Goal: Task Accomplishment & Management: Manage account settings

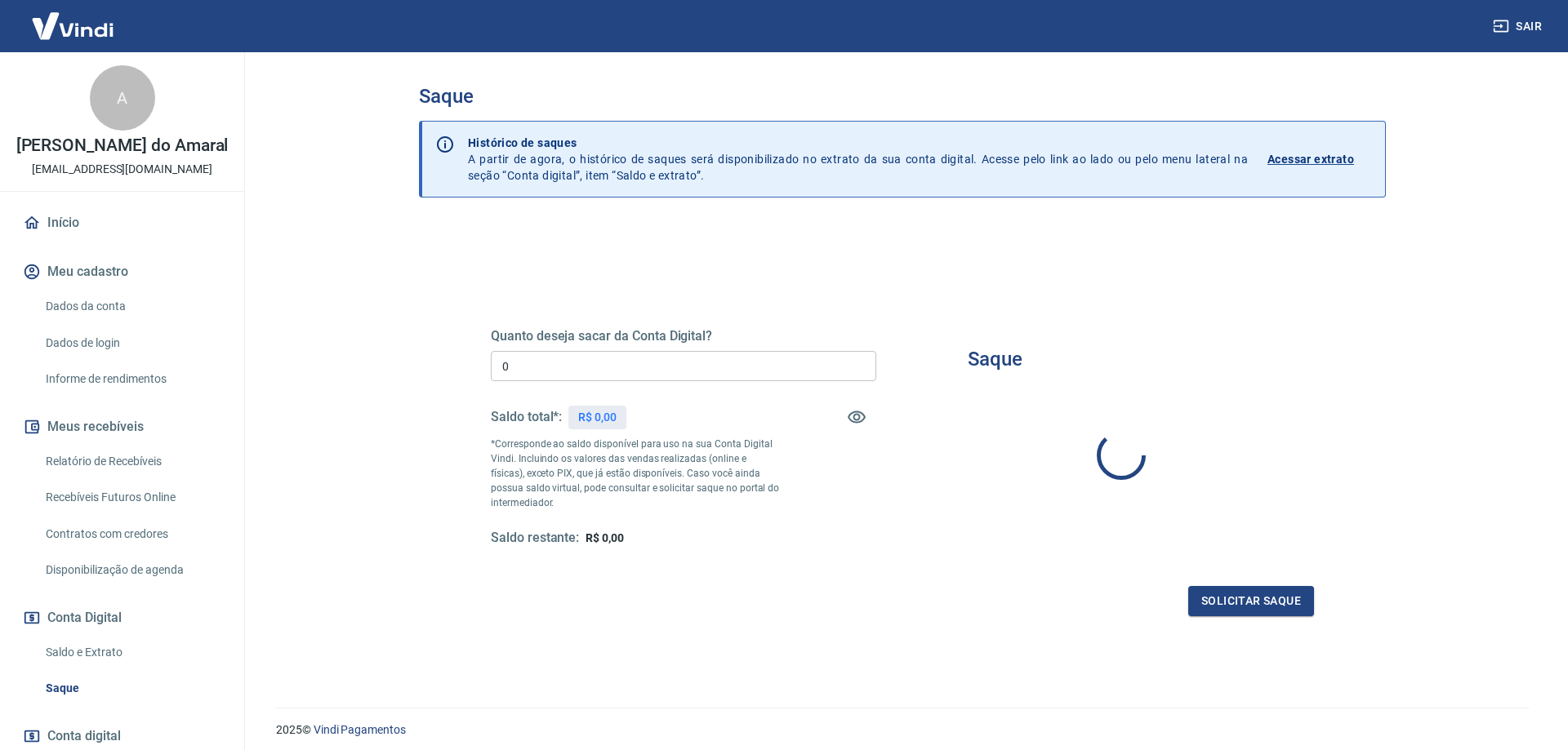
type input "R$ 0,00"
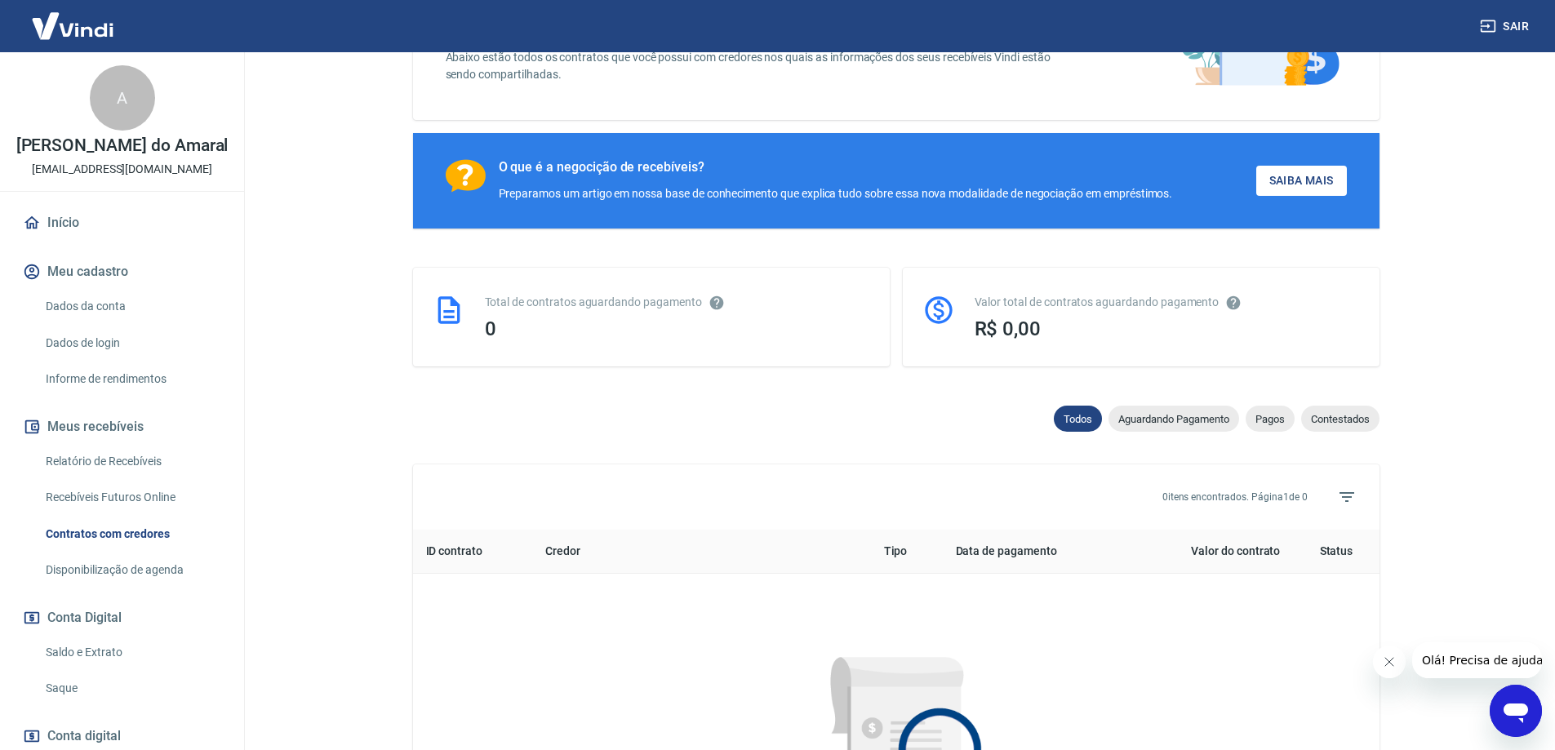
scroll to position [163, 0]
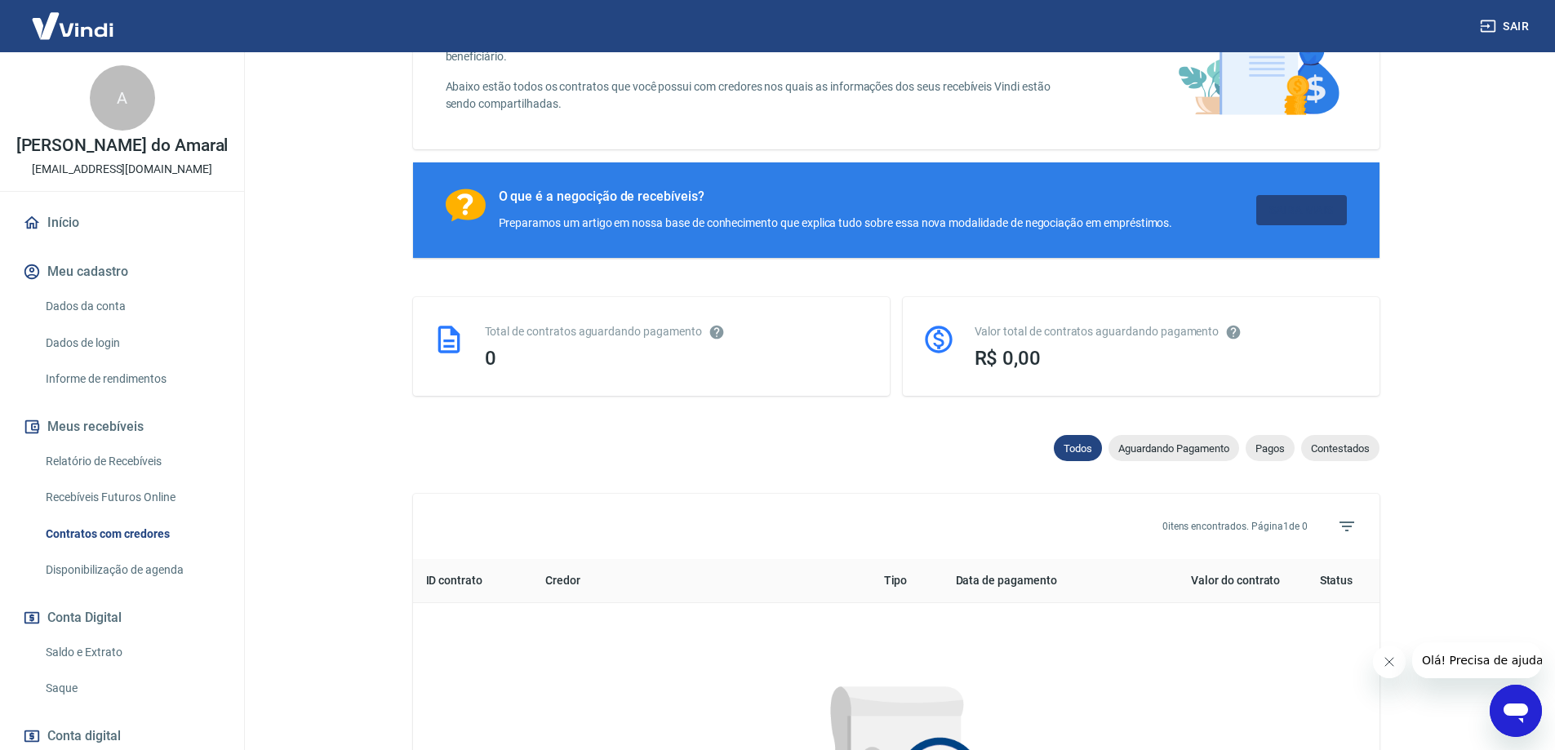
click at [1303, 215] on link "Saiba Mais" at bounding box center [1302, 210] width 91 height 30
